Goal: Transaction & Acquisition: Purchase product/service

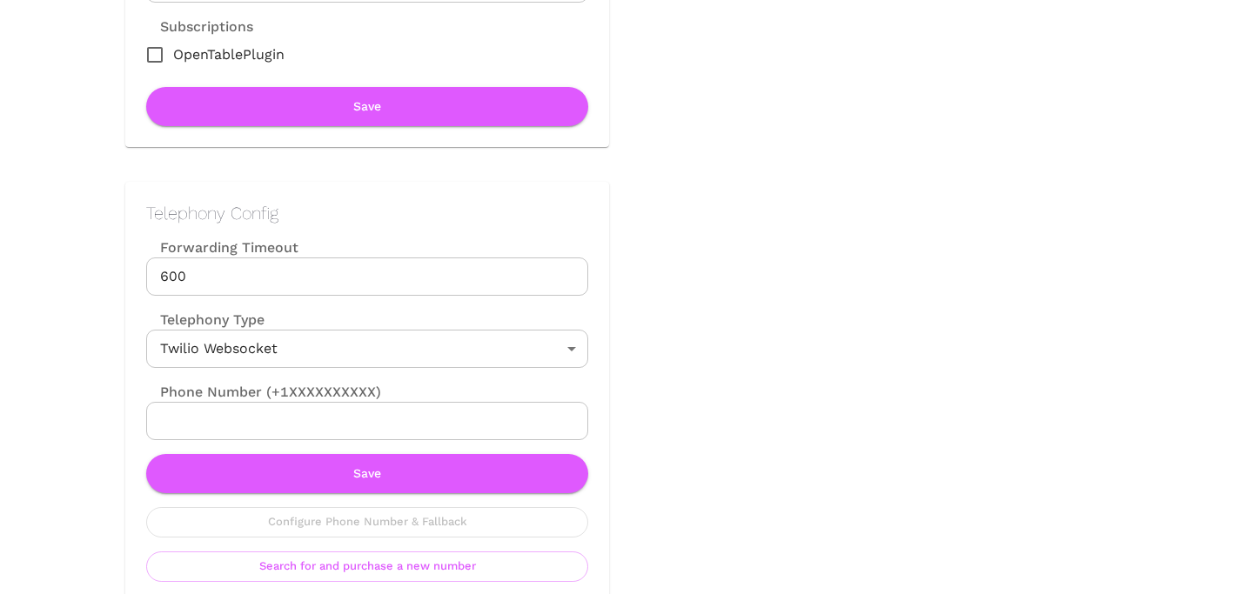
scroll to position [680, 0]
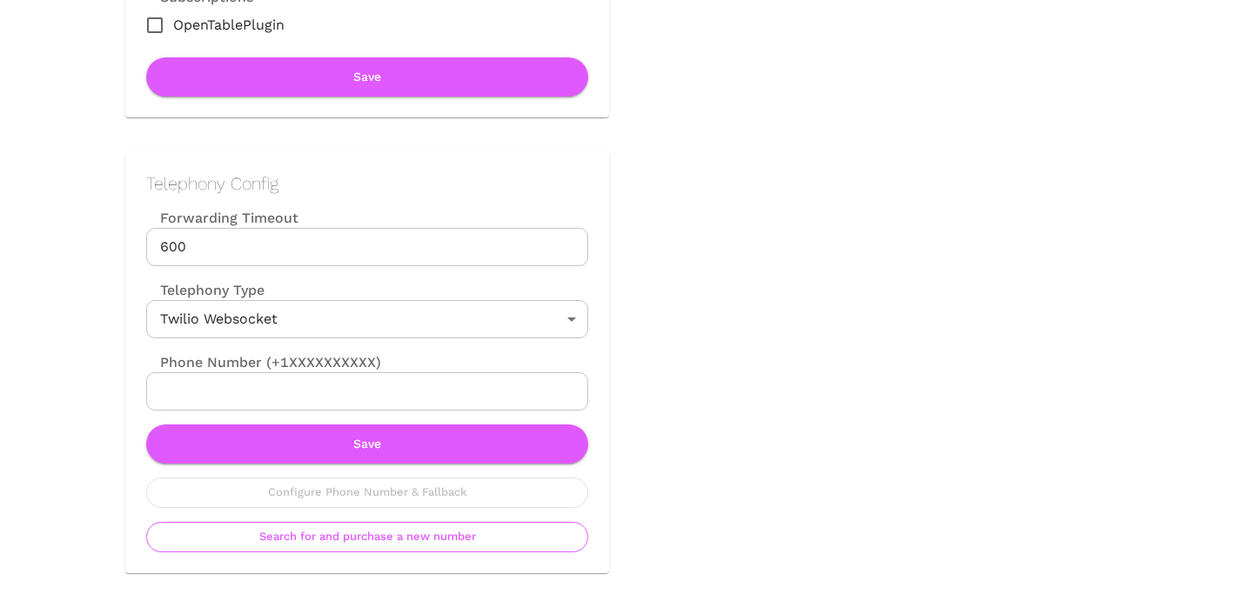
click at [316, 538] on button "Search for and purchase a new number" at bounding box center [367, 537] width 442 height 30
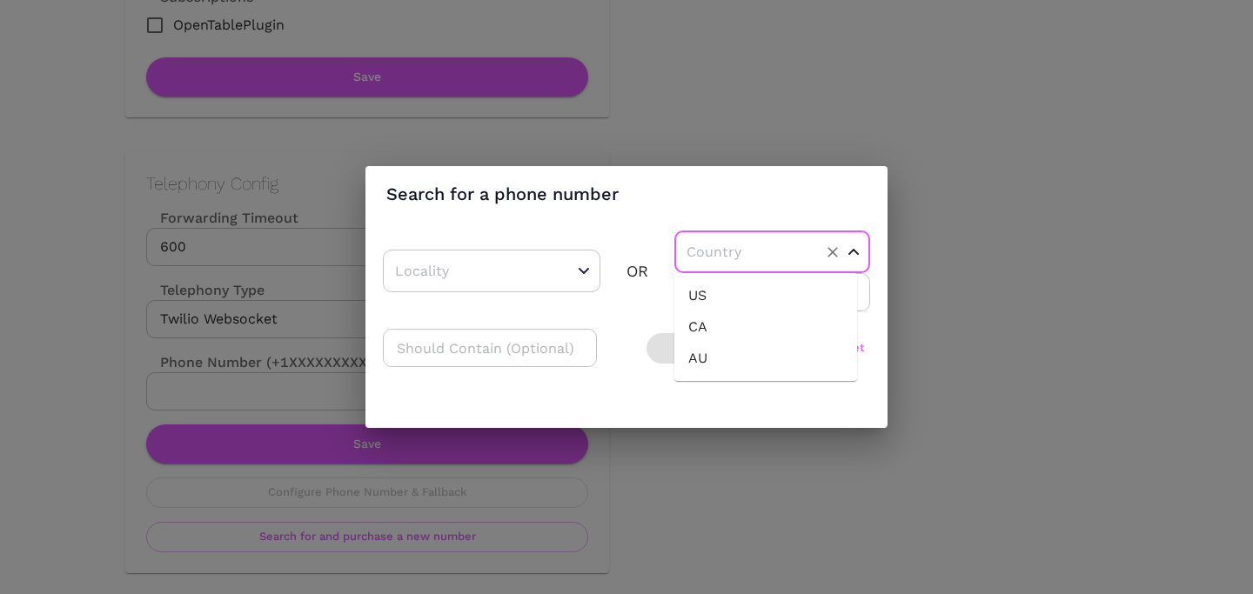
click at [757, 245] on input "text" at bounding box center [745, 251] width 126 height 27
click at [721, 285] on li "US" at bounding box center [765, 295] width 183 height 31
type input "US"
click at [719, 298] on input "number" at bounding box center [772, 292] width 196 height 38
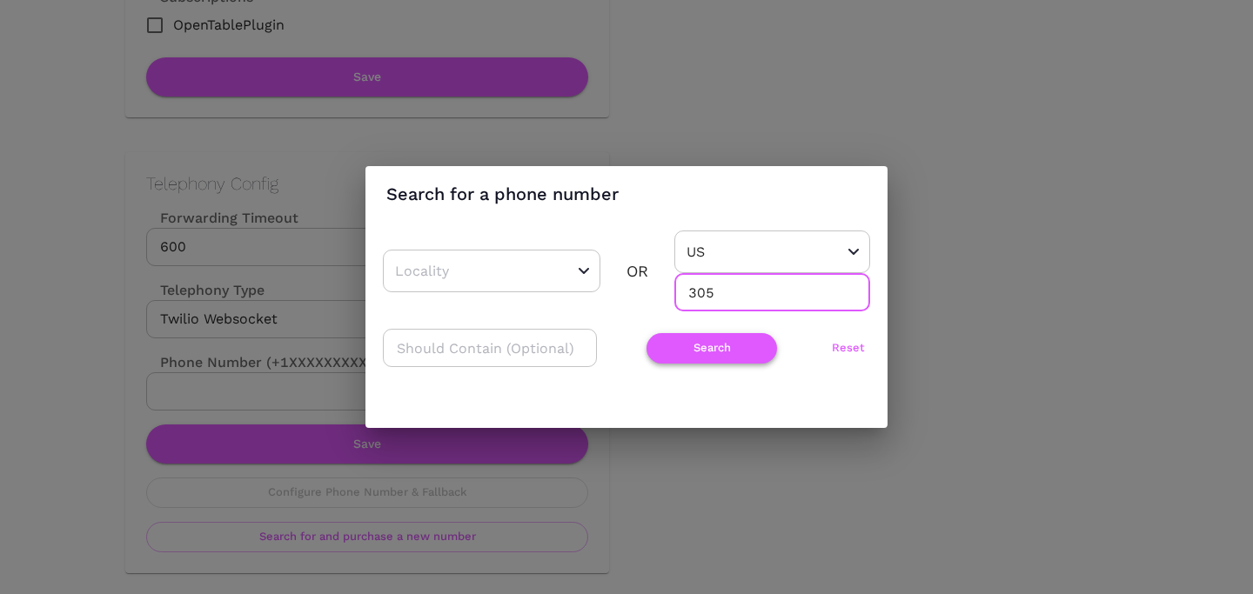
type input "305"
click at [673, 357] on button "Search" at bounding box center [711, 348] width 130 height 30
click at [560, 299] on div "​ OR US ​ 305 ​" at bounding box center [626, 271] width 487 height 81
click at [559, 285] on div "​" at bounding box center [491, 271] width 217 height 43
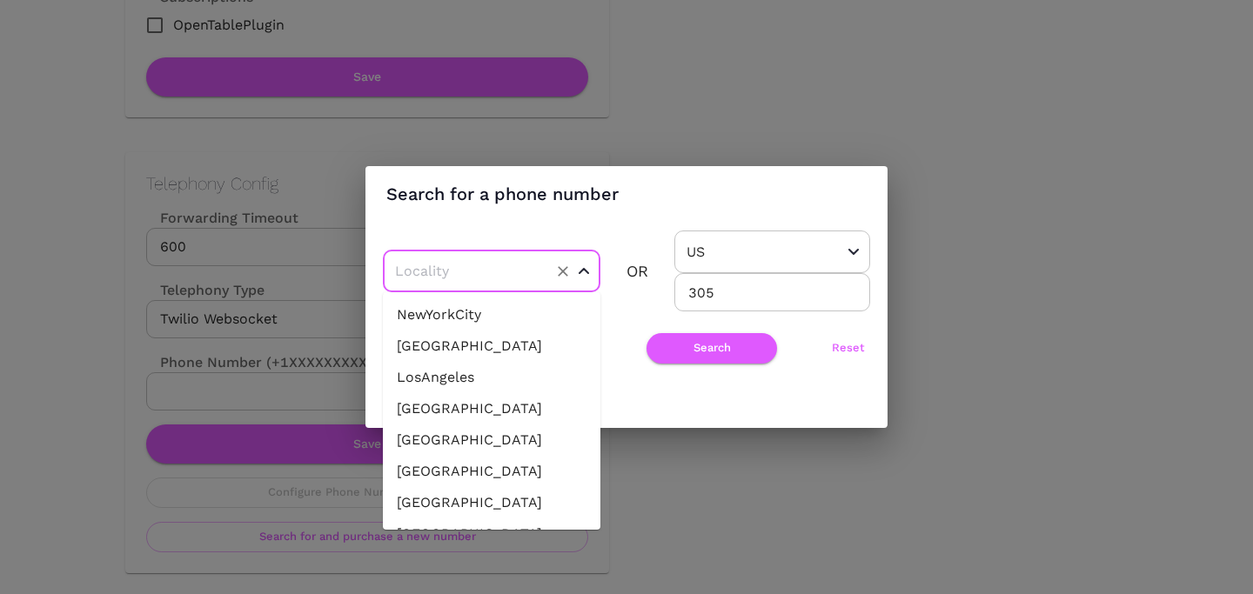
click at [517, 411] on li "[GEOGRAPHIC_DATA]" at bounding box center [491, 408] width 217 height 31
type input "[GEOGRAPHIC_DATA]"
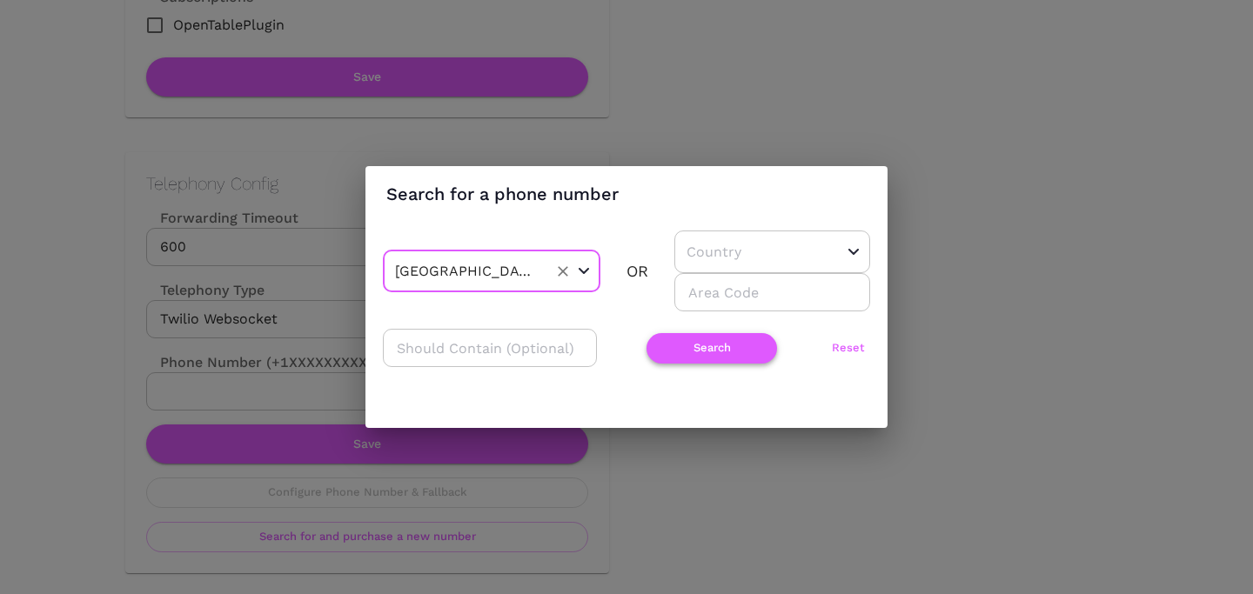
click at [684, 353] on button "Search" at bounding box center [711, 348] width 130 height 30
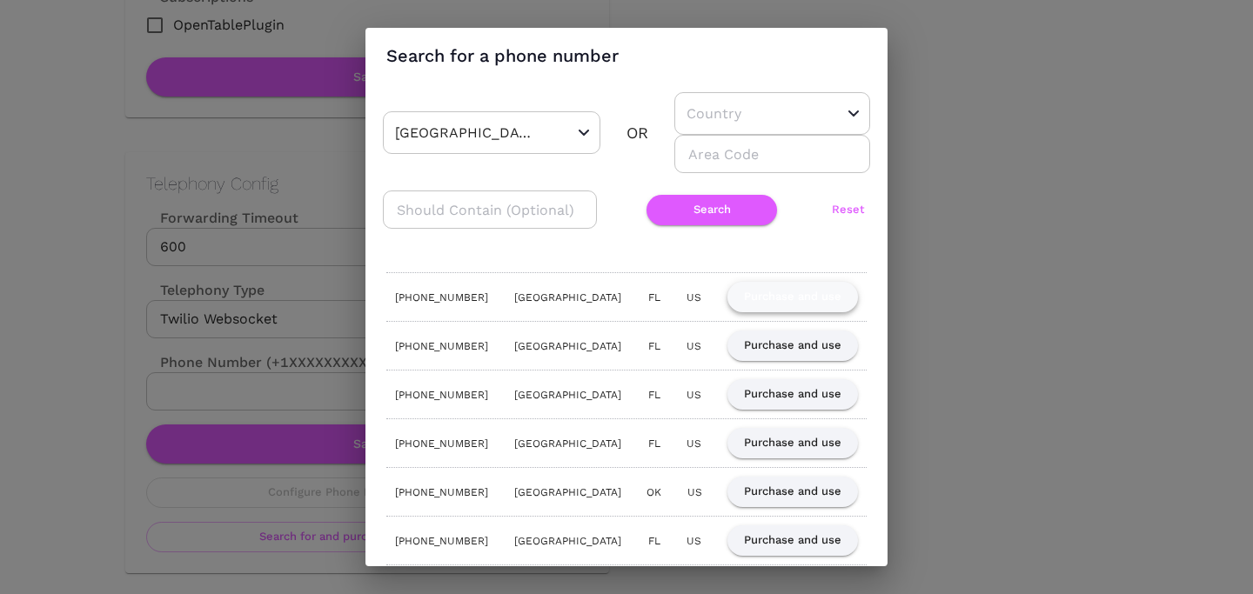
click at [793, 291] on button "Purchase and use" at bounding box center [792, 297] width 130 height 30
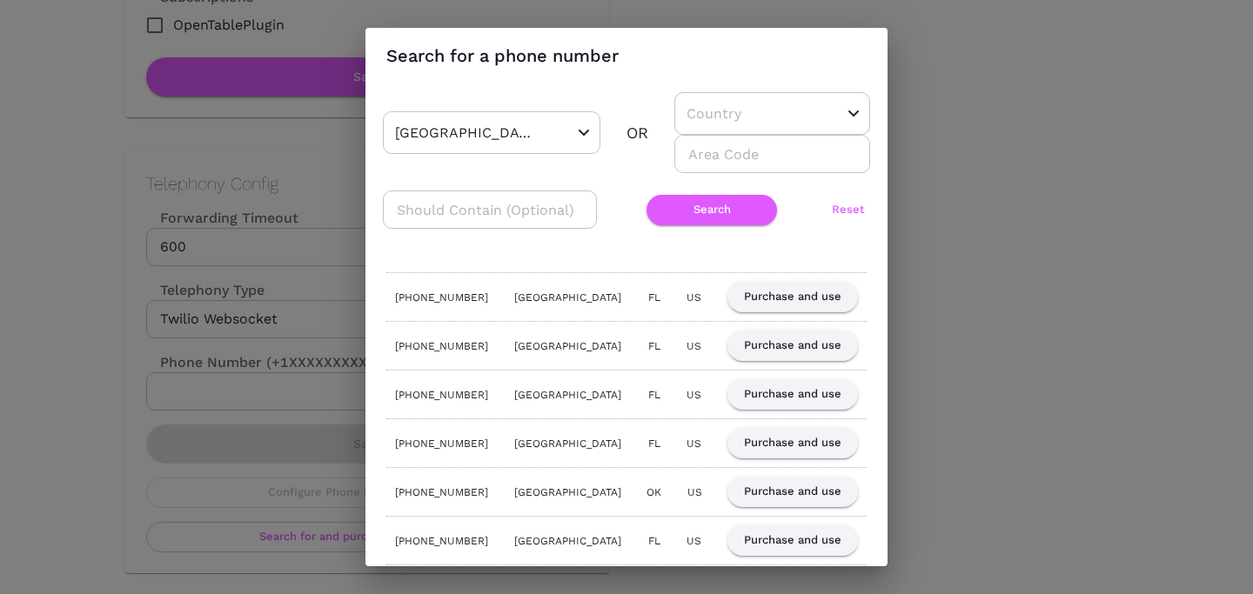
scroll to position [0, 0]
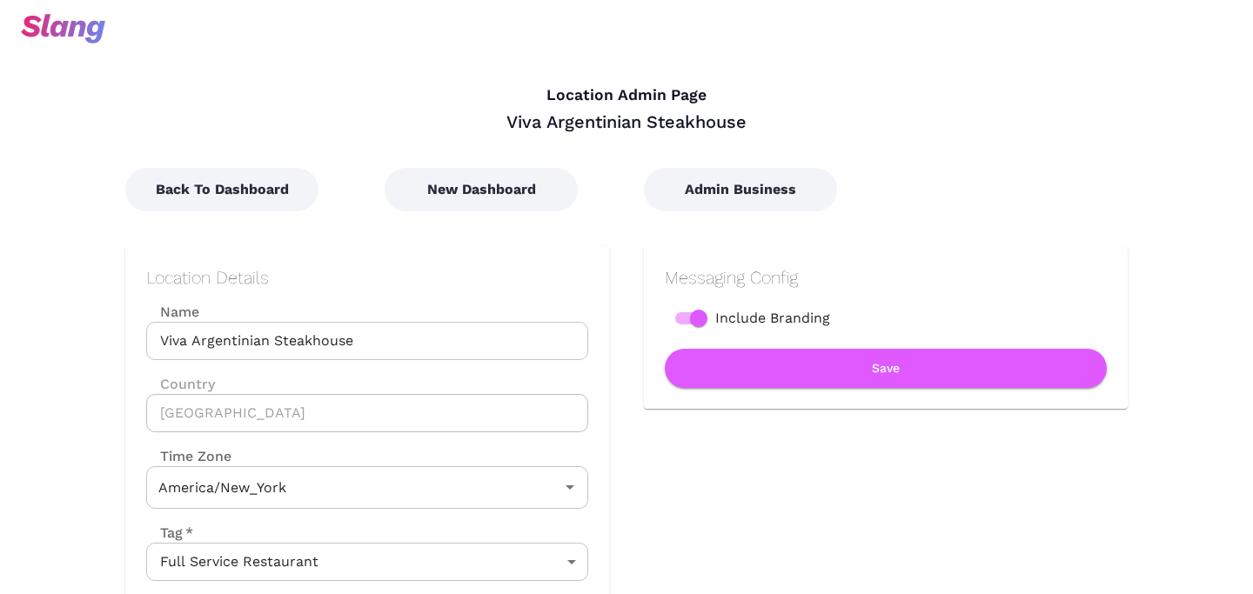
type input "Eastern Time"
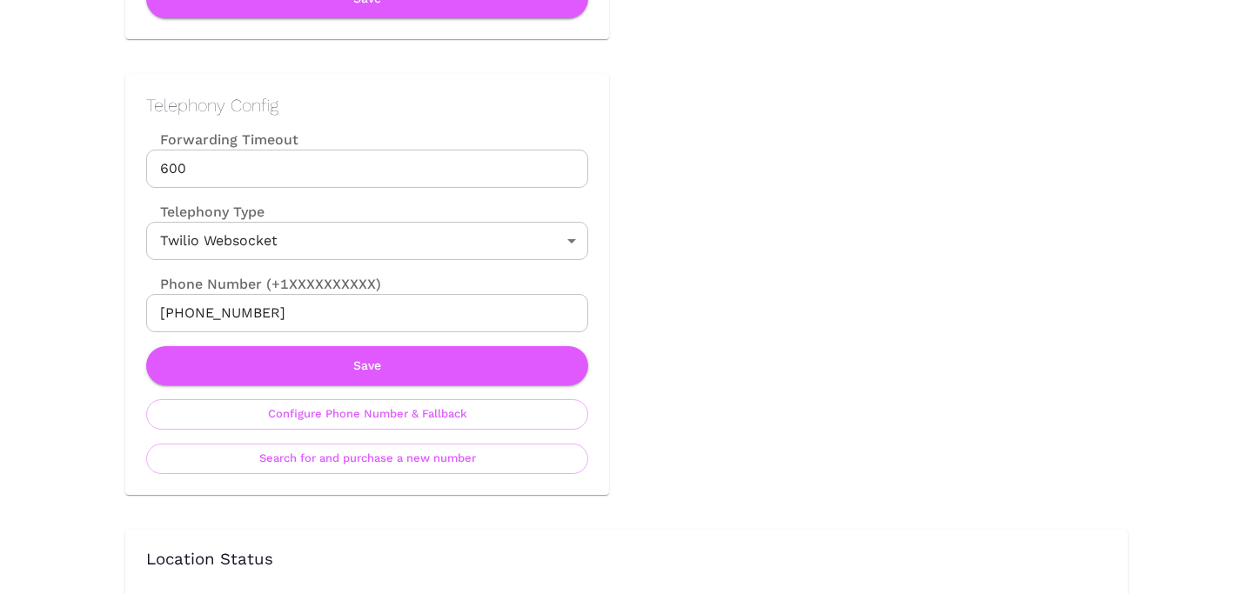
scroll to position [767, 0]
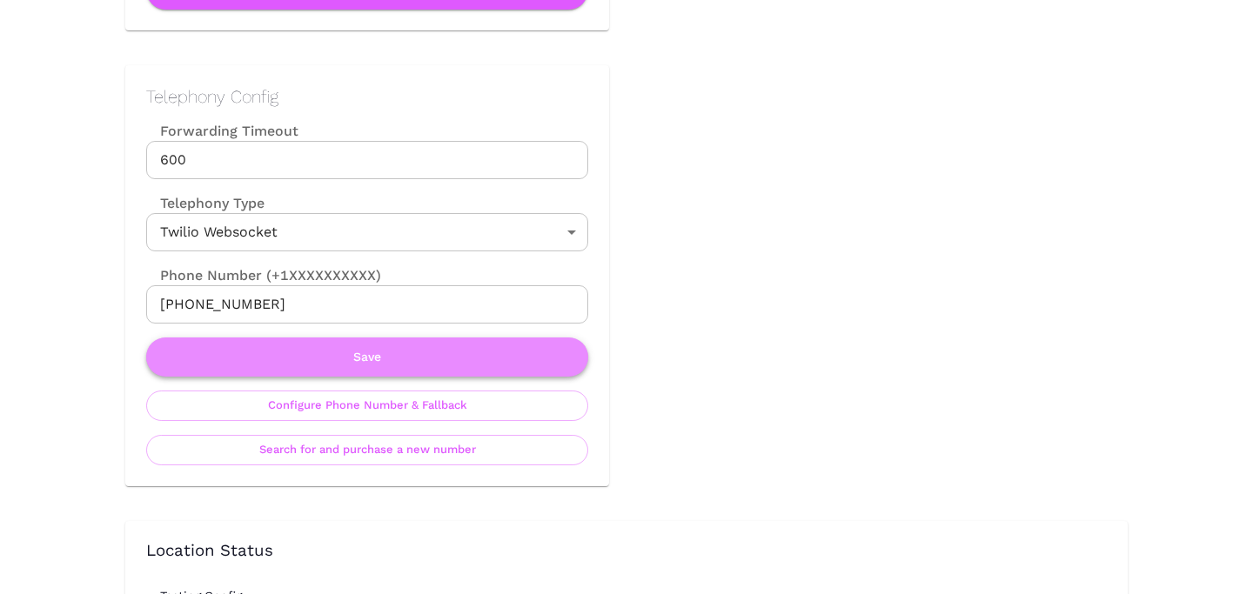
click at [368, 352] on button "Save" at bounding box center [367, 357] width 442 height 39
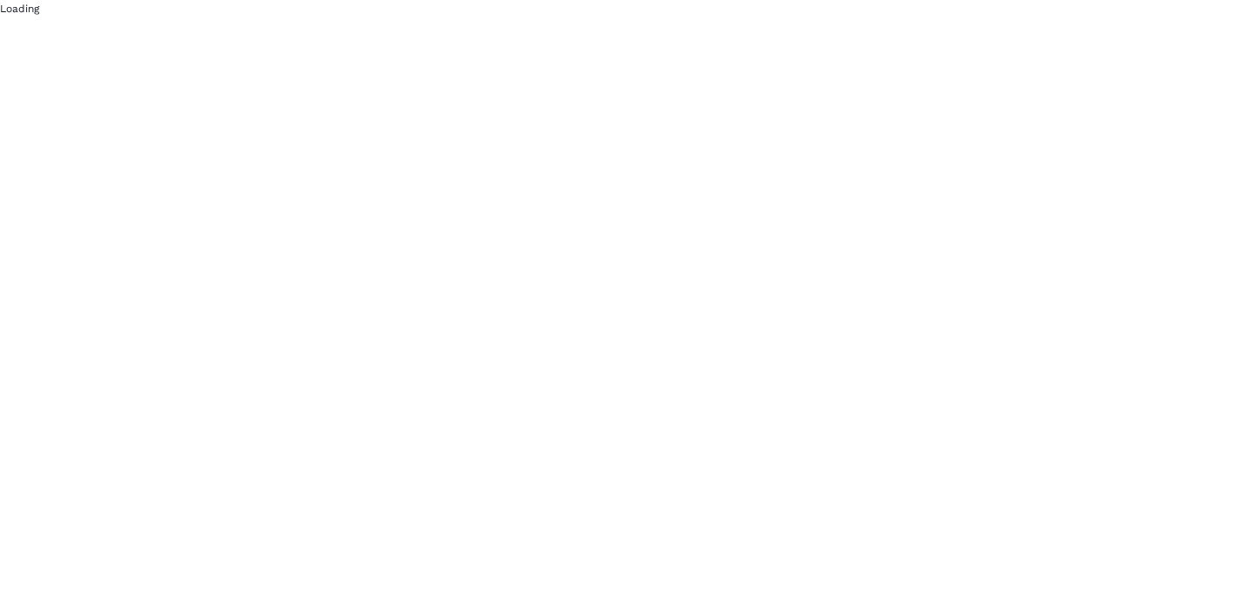
scroll to position [0, 0]
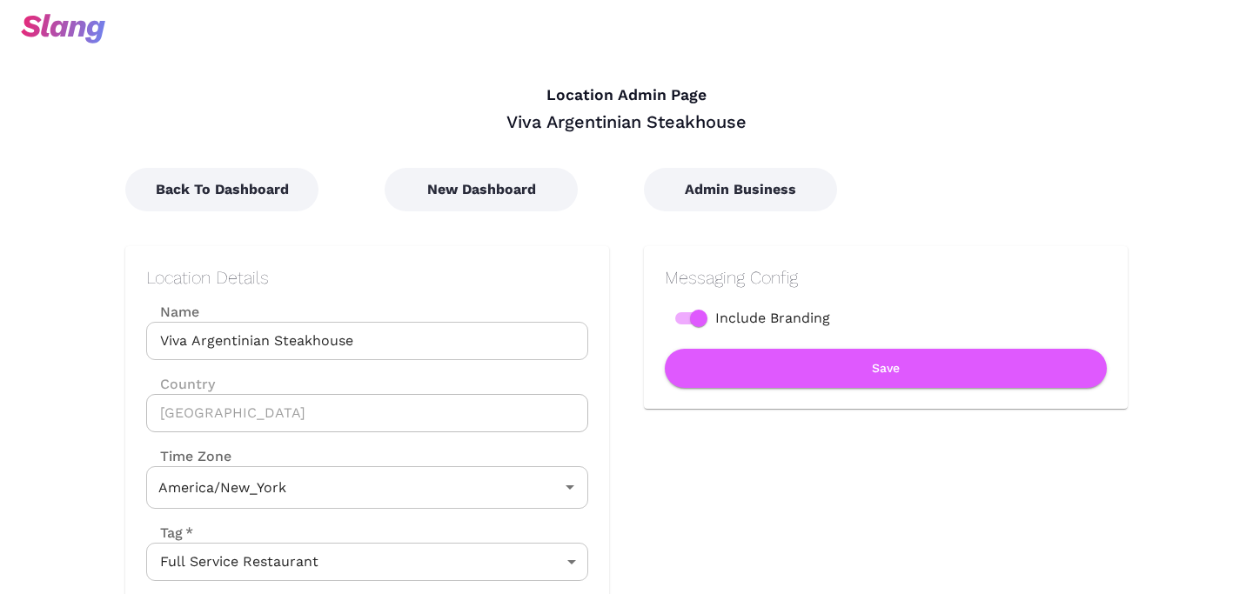
type input "Eastern Time"
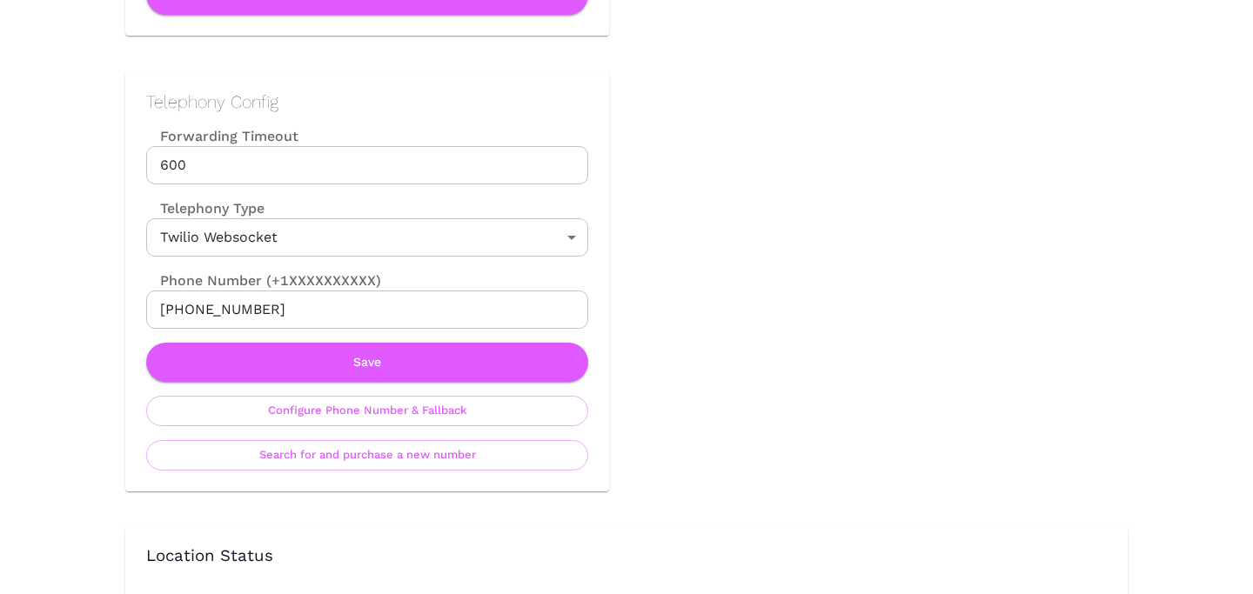
scroll to position [764, 0]
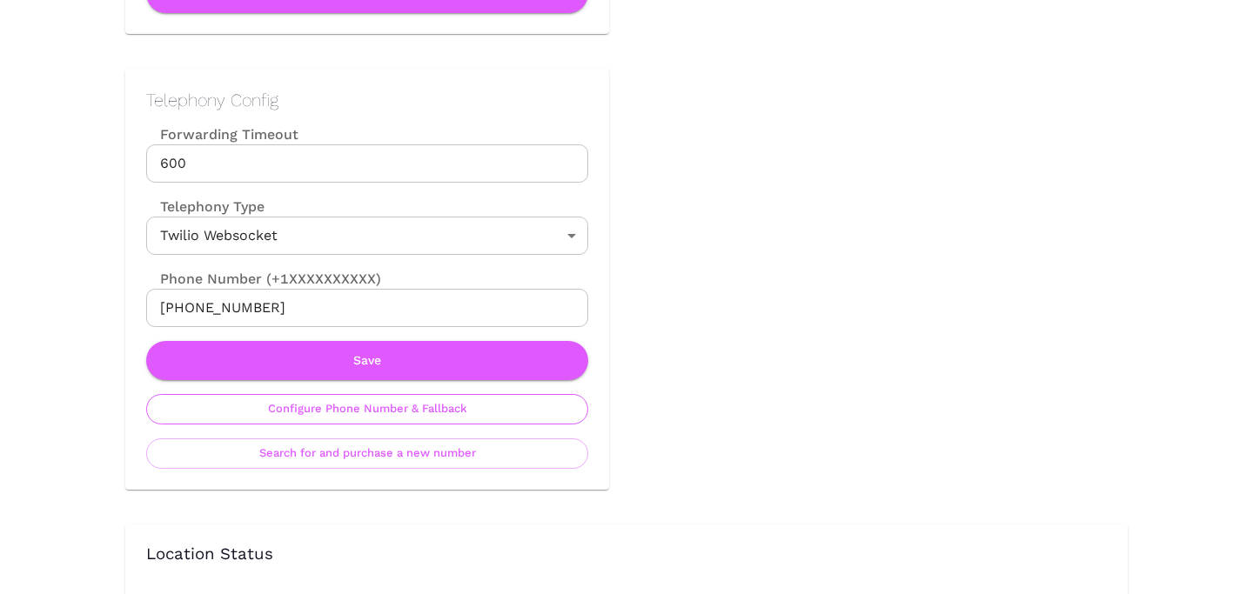
click at [371, 402] on button "Configure Phone Number & Fallback" at bounding box center [367, 409] width 442 height 30
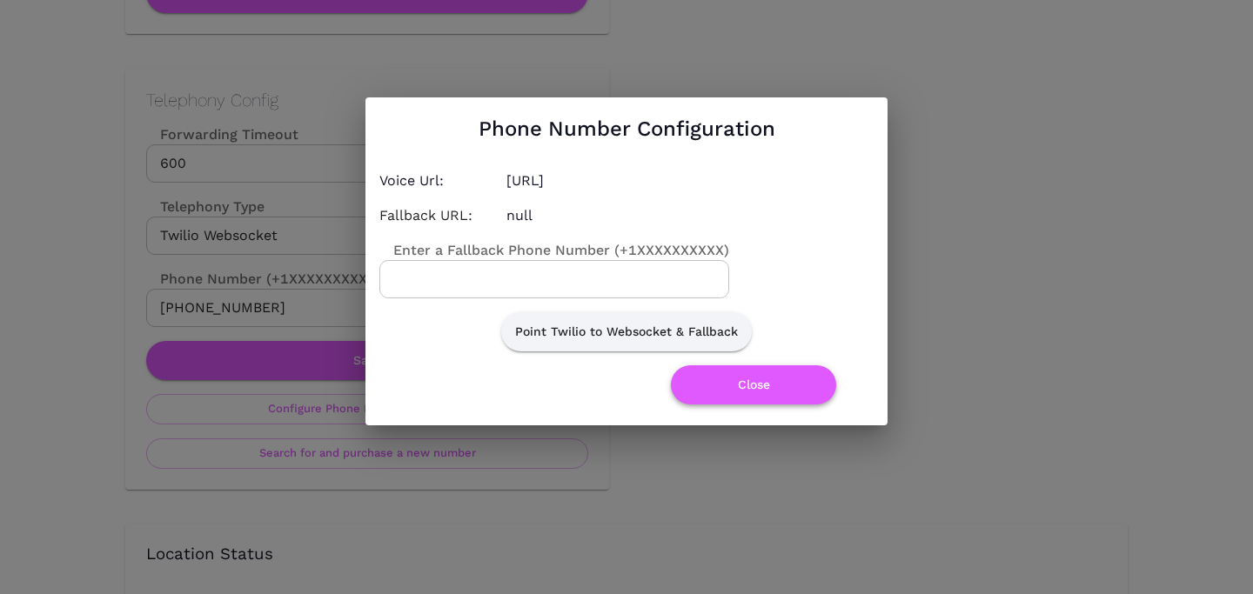
click at [736, 394] on button "Close" at bounding box center [753, 384] width 165 height 39
